Goal: Task Accomplishment & Management: Manage account settings

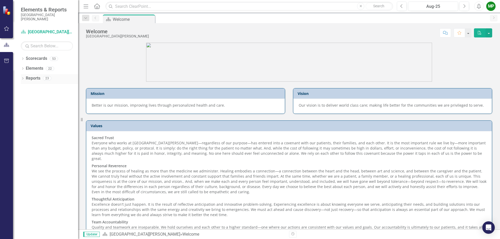
click at [22, 79] on icon "Dropdown" at bounding box center [23, 79] width 4 height 3
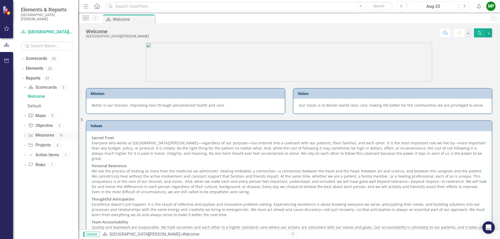
click at [25, 136] on icon at bounding box center [24, 135] width 1 height 2
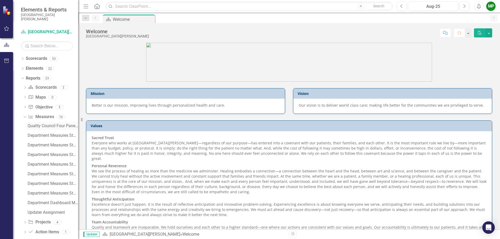
click at [55, 126] on div "Quality Council Four Panel Report" at bounding box center [53, 126] width 51 height 5
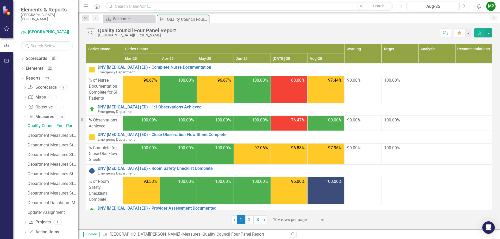
click at [58, 131] on div "Quality Council Four Panel Report Department Measures Standard Report Departmen…" at bounding box center [50, 169] width 55 height 95
click at [59, 138] on div "Department Measures Standard Report" at bounding box center [53, 135] width 51 height 5
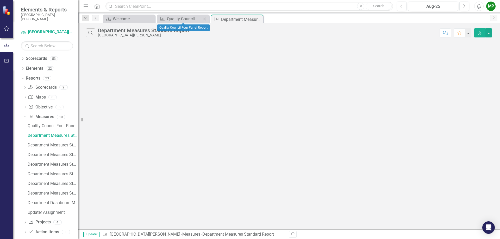
click at [204, 18] on icon "Close" at bounding box center [204, 19] width 5 height 4
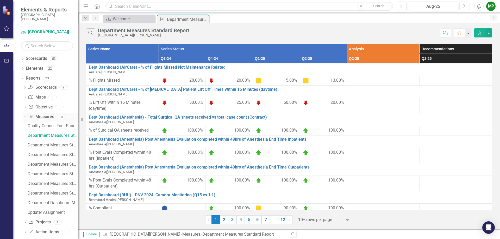
click at [26, 117] on icon "Dropdown" at bounding box center [24, 117] width 3 height 4
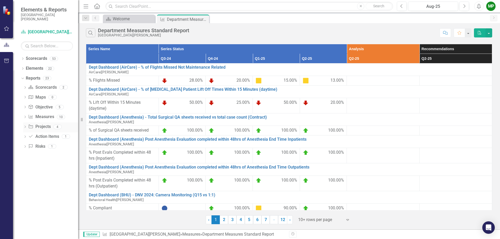
click at [24, 127] on icon "Dropdown" at bounding box center [25, 127] width 4 height 3
click at [24, 127] on icon "Dropdown" at bounding box center [24, 127] width 3 height 4
click at [23, 77] on icon "Dropdown" at bounding box center [22, 78] width 3 height 4
click at [23, 59] on icon "Dropdown" at bounding box center [23, 59] width 4 height 3
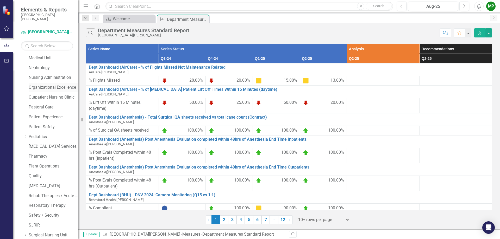
scroll to position [312, 0]
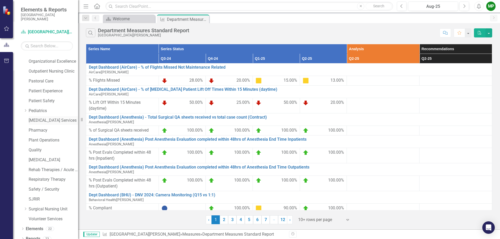
click at [44, 122] on link "[MEDICAL_DATA] Services" at bounding box center [53, 121] width 49 height 6
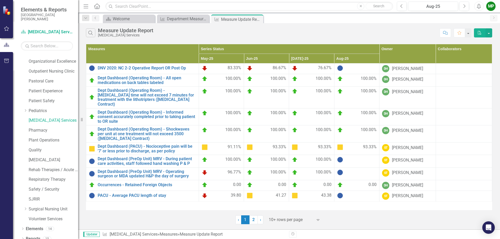
click at [316, 221] on icon "Expand" at bounding box center [317, 220] width 5 height 4
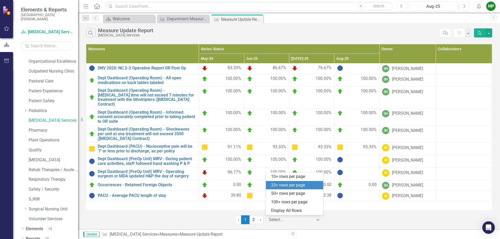
click at [297, 185] on div "25+ rows per page" at bounding box center [295, 186] width 49 height 6
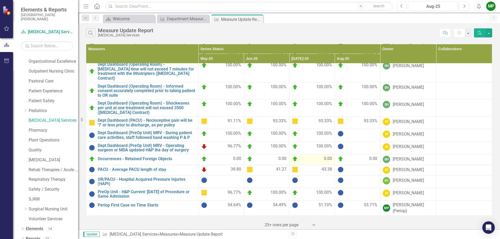
scroll to position [39, 0]
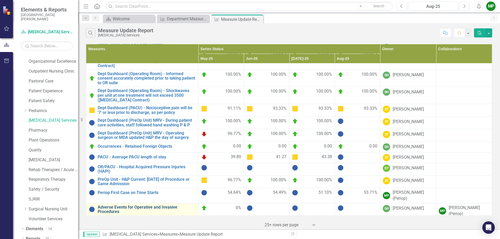
click at [151, 205] on link "Adverse Events for Operative and Invasive Procedures" at bounding box center [147, 209] width 98 height 9
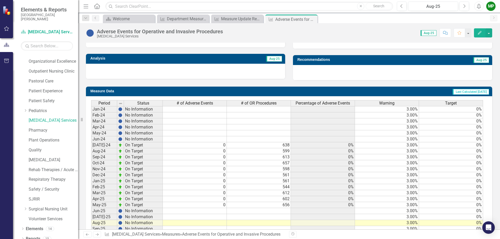
scroll to position [182, 0]
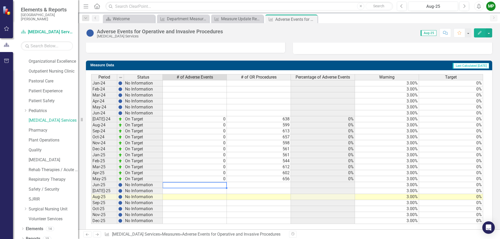
click at [219, 185] on td at bounding box center [195, 185] width 64 height 6
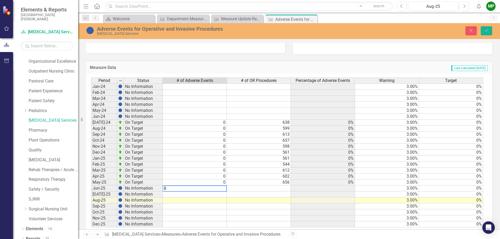
type textarea "0"
click at [265, 189] on td at bounding box center [259, 189] width 64 height 6
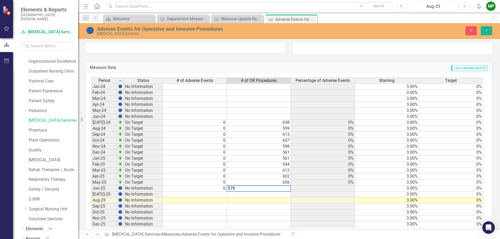
type textarea "579"
click at [215, 195] on td at bounding box center [195, 195] width 64 height 6
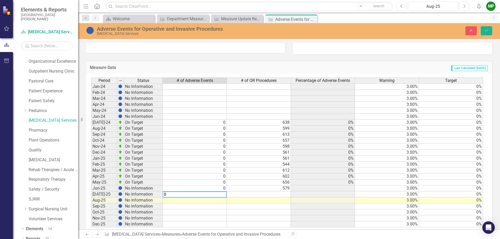
type textarea "0"
click at [251, 195] on td at bounding box center [259, 195] width 64 height 6
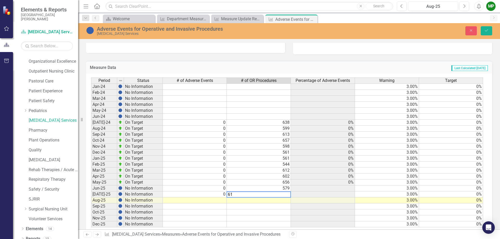
type textarea "611"
click at [487, 29] on icon "Save" at bounding box center [486, 31] width 5 height 4
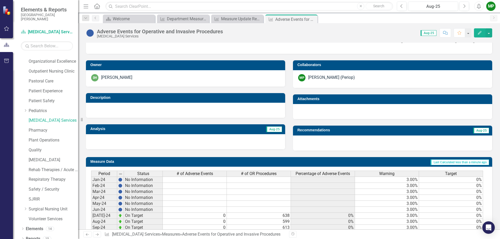
scroll to position [0, 0]
